Goal: Check status

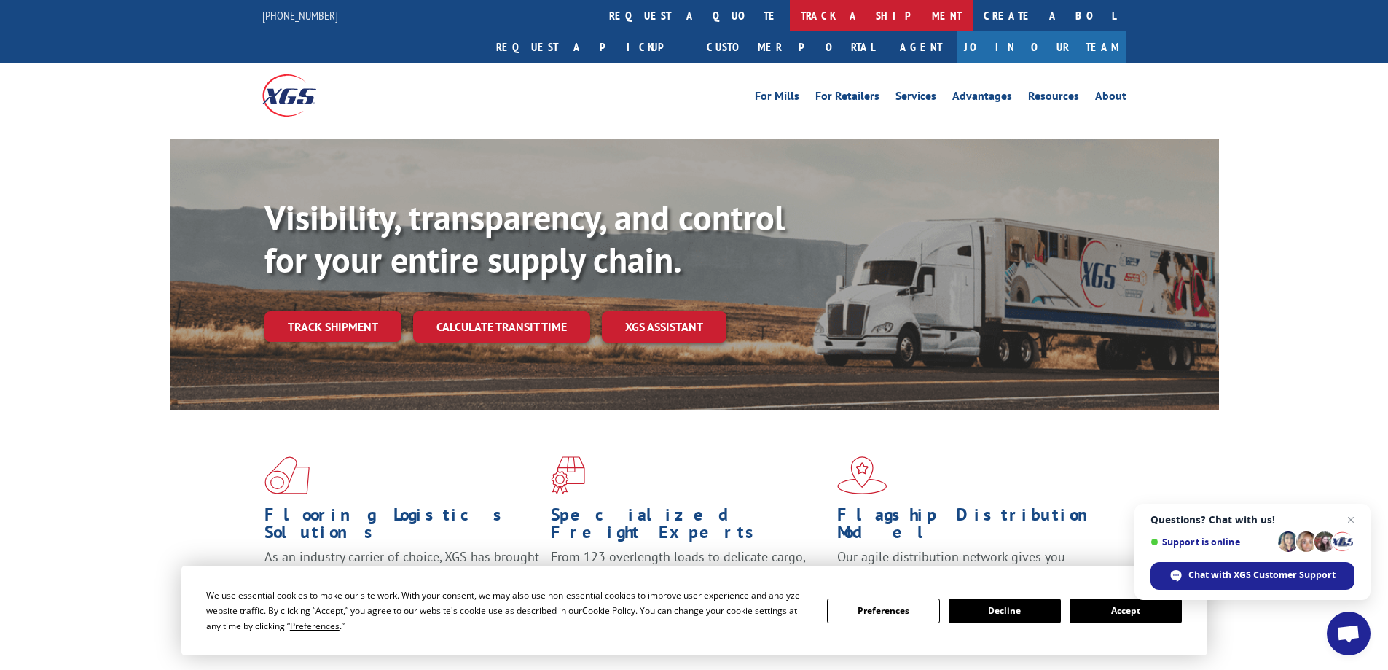
click at [790, 20] on link "track a shipment" at bounding box center [881, 15] width 183 height 31
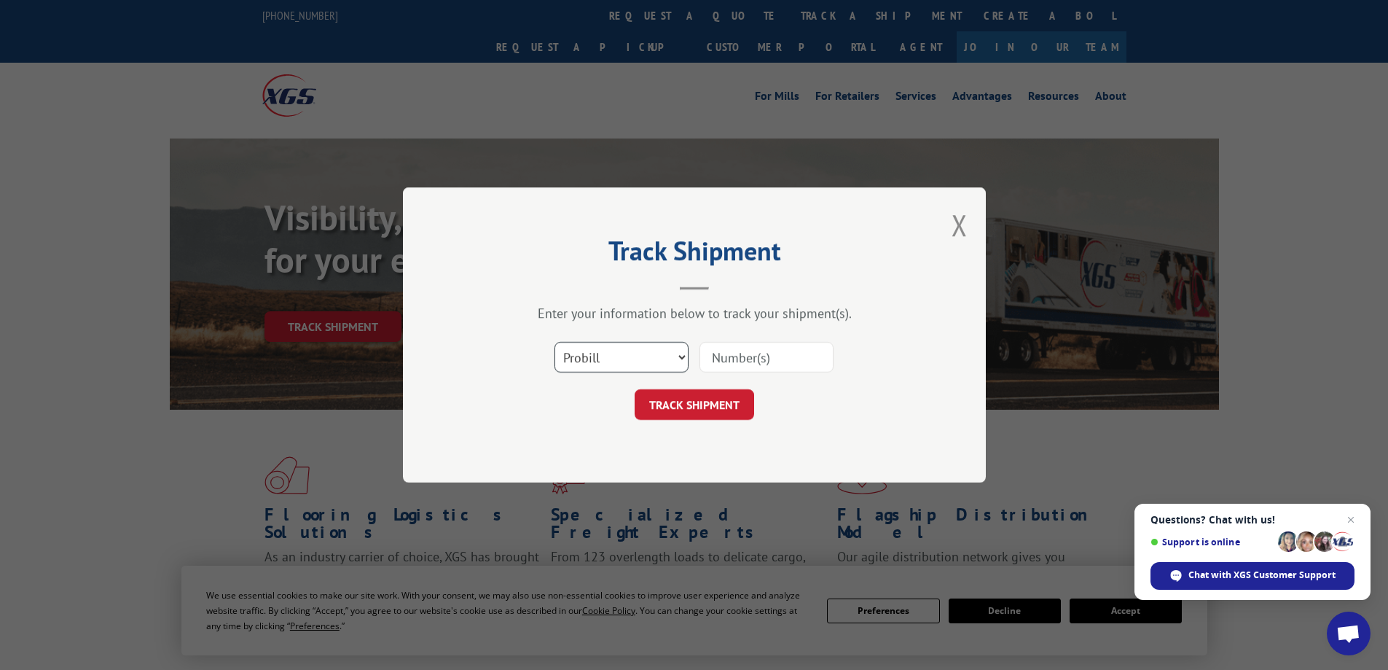
click at [600, 353] on select "Select category... Probill BOL PO" at bounding box center [622, 357] width 134 height 31
select select "bol"
click at [555, 342] on select "Select category... Probill BOL PO" at bounding box center [622, 357] width 134 height 31
click at [743, 353] on input at bounding box center [767, 357] width 134 height 31
paste input "5106618"
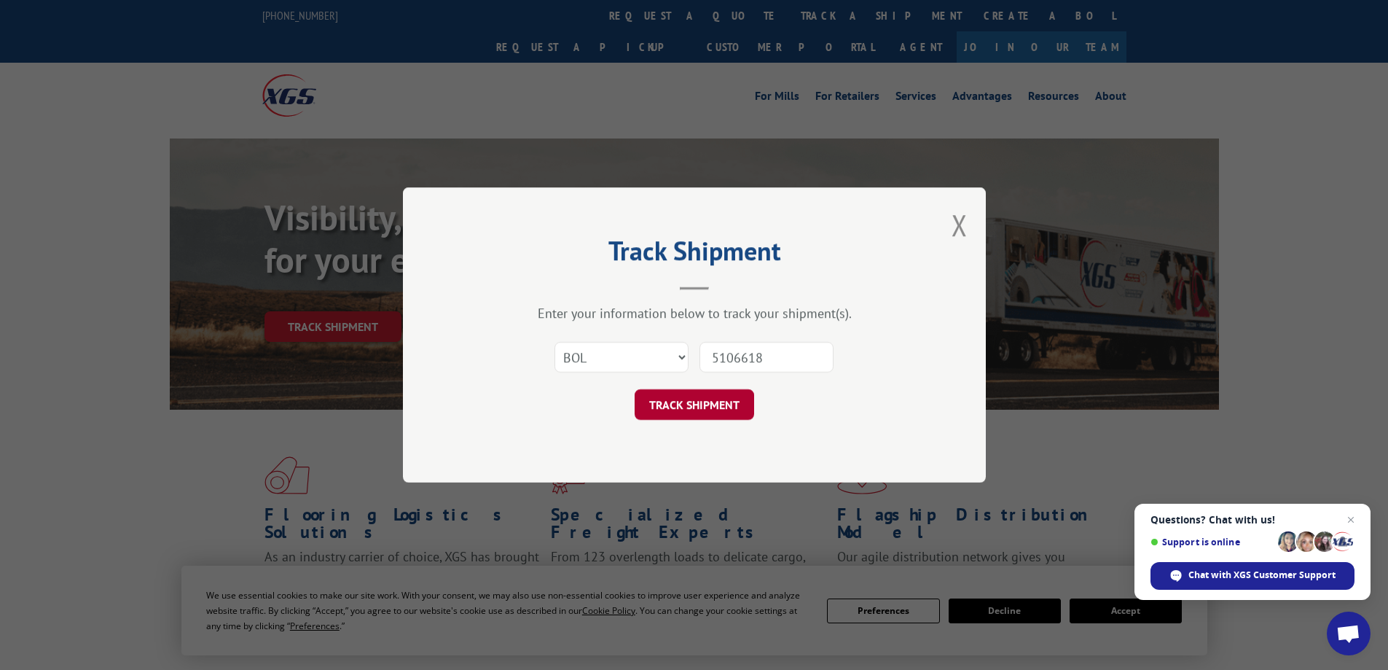
type input "5106618"
click at [701, 402] on button "TRACK SHIPMENT" at bounding box center [695, 404] width 120 height 31
